Goal: Find specific page/section: Find specific page/section

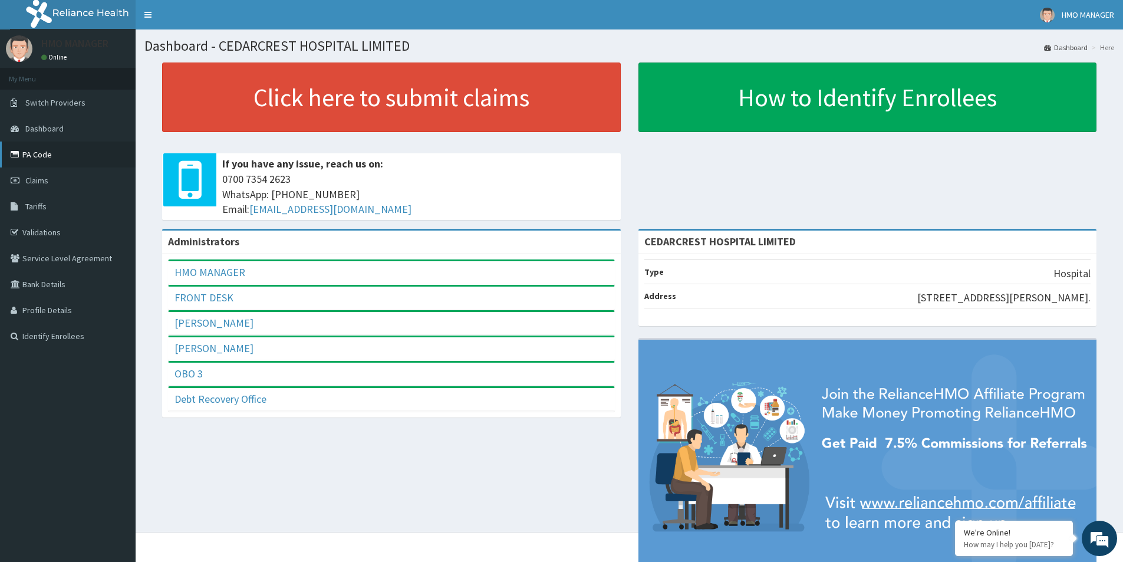
click at [31, 151] on link "PA Code" at bounding box center [68, 154] width 136 height 26
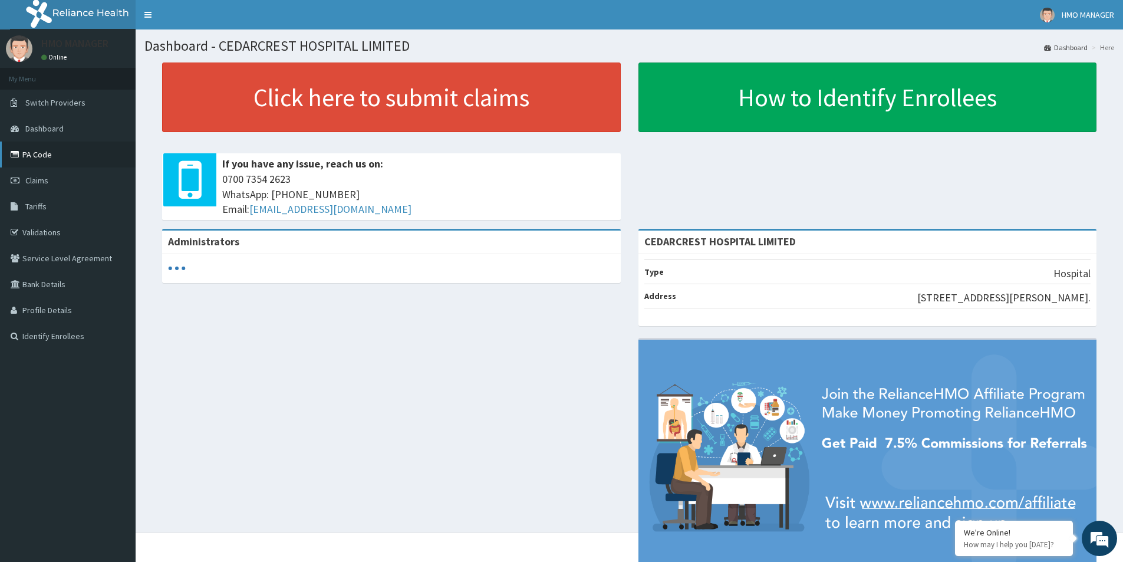
click at [40, 160] on link "PA Code" at bounding box center [68, 154] width 136 height 26
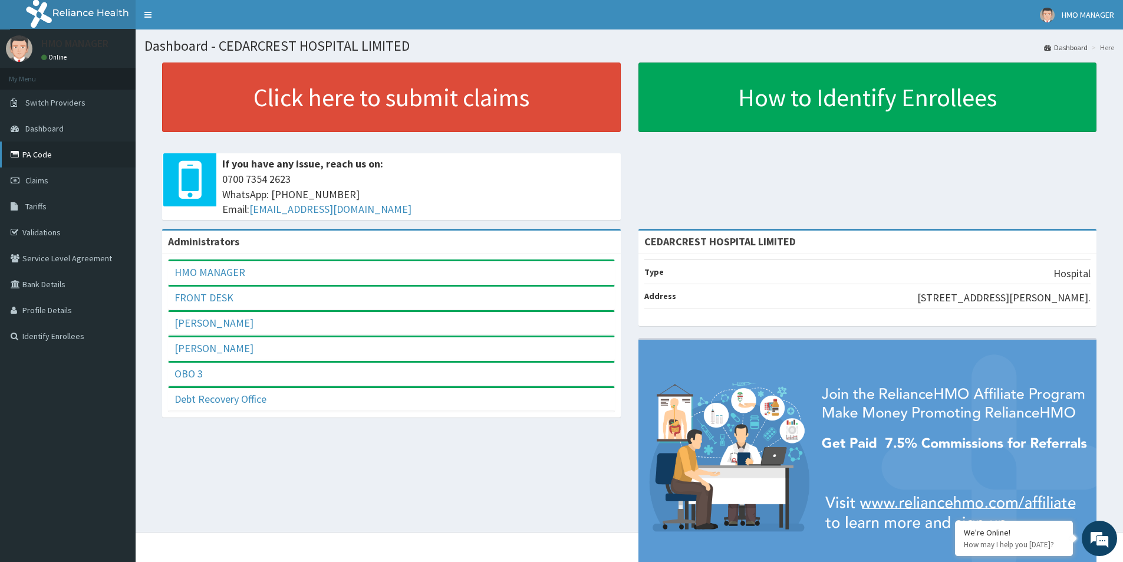
click at [27, 156] on link "PA Code" at bounding box center [68, 154] width 136 height 26
